Goal: Check status

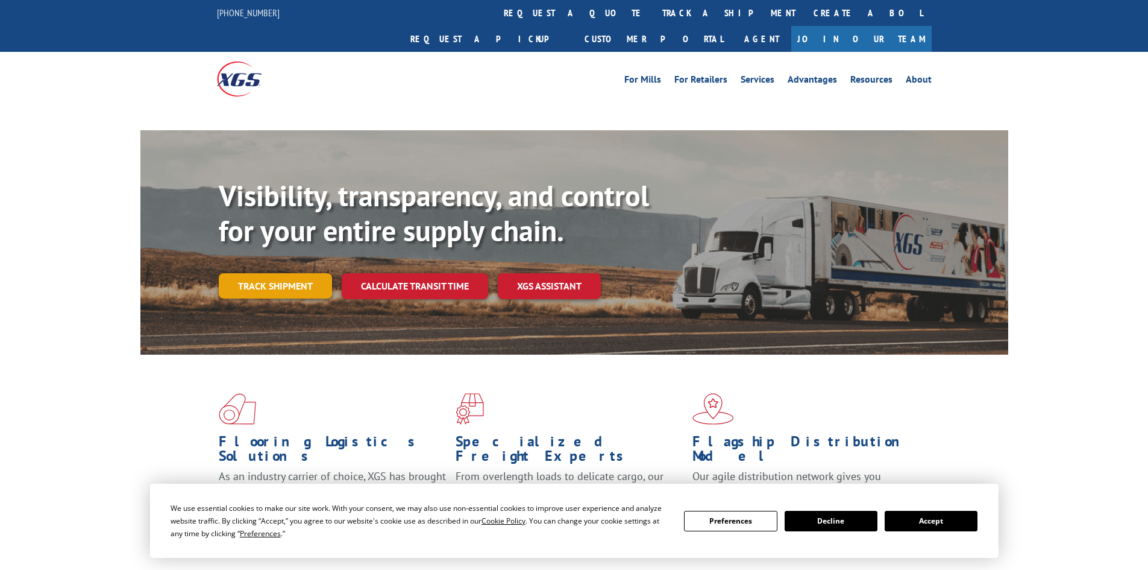
click at [252, 273] on link "Track shipment" at bounding box center [275, 285] width 113 height 25
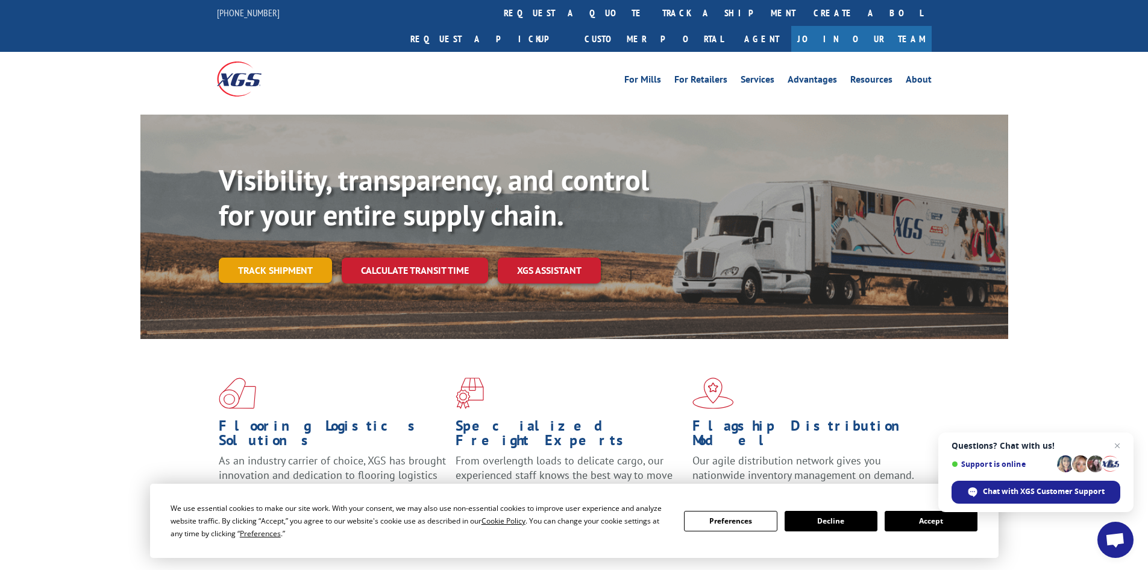
click at [275, 257] on link "Track shipment" at bounding box center [275, 269] width 113 height 25
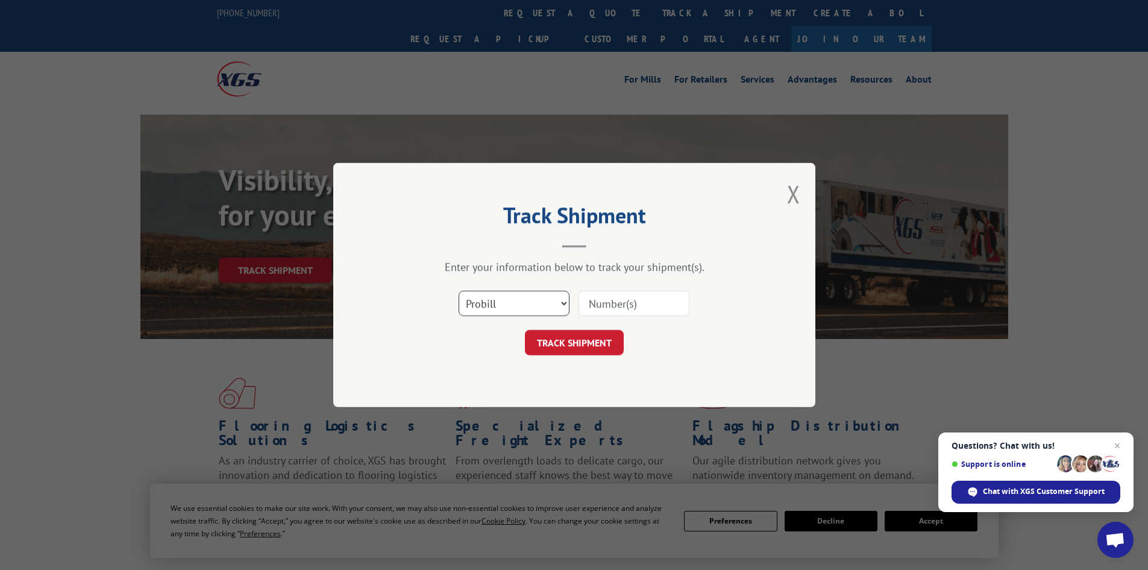
drag, startPoint x: 537, startPoint y: 304, endPoint x: 539, endPoint y: 311, distance: 7.6
click at [537, 304] on select "Select category... Probill BOL PO" at bounding box center [514, 303] width 111 height 25
select select "bol"
click at [459, 291] on select "Select category... Probill BOL PO" at bounding box center [514, 303] width 111 height 25
paste input "7052580"
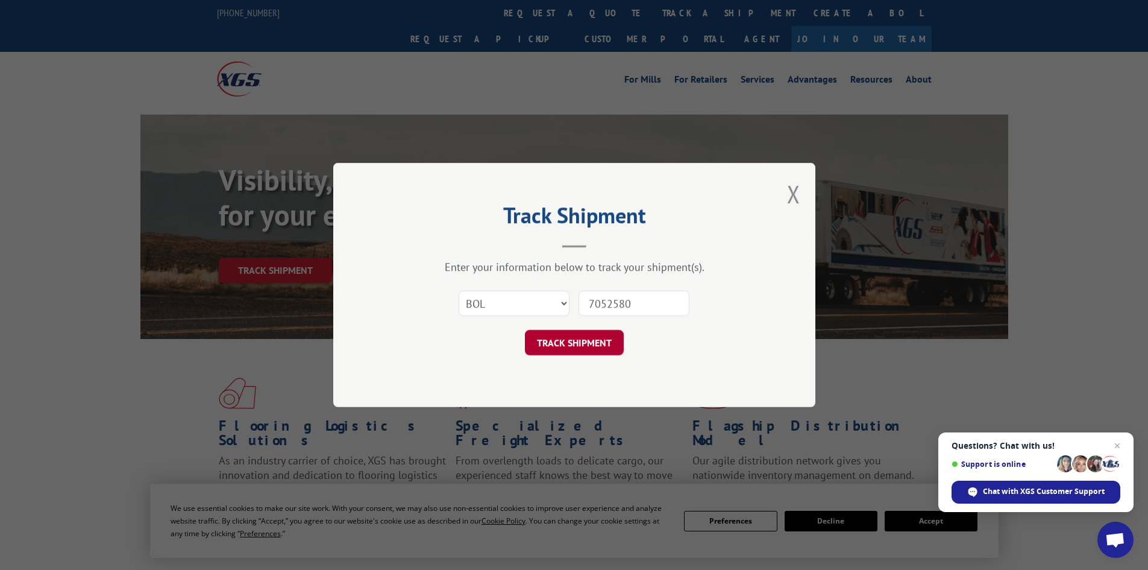
type input "7052580"
click at [567, 333] on button "TRACK SHIPMENT" at bounding box center [574, 342] width 99 height 25
